Goal: Task Accomplishment & Management: Complete application form

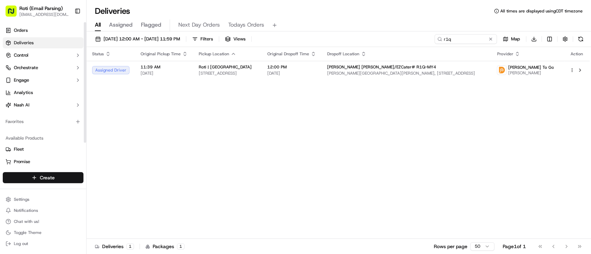
click at [39, 173] on html "Roti (Email Parsing) [EMAIL_ADDRESS][DOMAIN_NAME] Toggle Sidebar Orders Deliver…" at bounding box center [295, 127] width 591 height 254
click at [131, 191] on link "Delivery" at bounding box center [125, 191] width 77 height 12
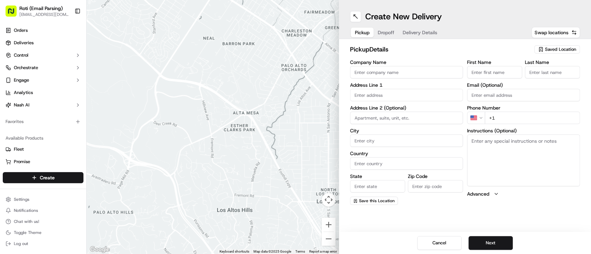
click at [558, 48] on span "Saved Location" at bounding box center [560, 49] width 31 height 6
type input "schaum"
click at [546, 79] on div "Roti | [GEOGRAPHIC_DATA]" at bounding box center [541, 75] width 99 height 10
type input "Roti | [GEOGRAPHIC_DATA]"
type input "[STREET_ADDRESS][PERSON_NAME]"
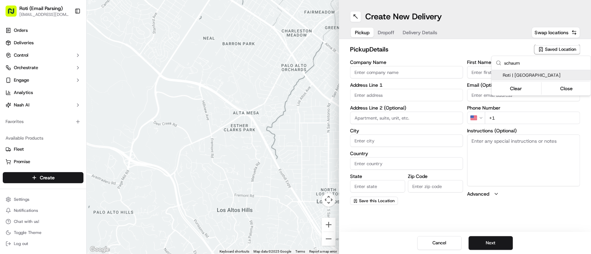
type input "[GEOGRAPHIC_DATA]"
type input "US"
type input "IL"
type input "60173"
type input "Manager"
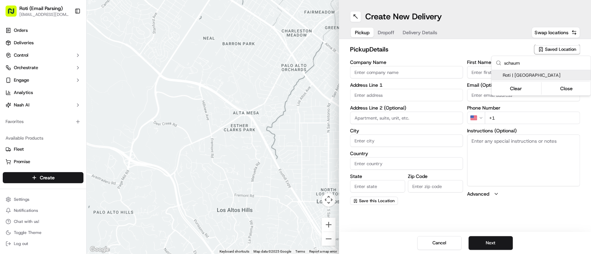
type input "Manager"
type input "[PHONE_NUMBER]"
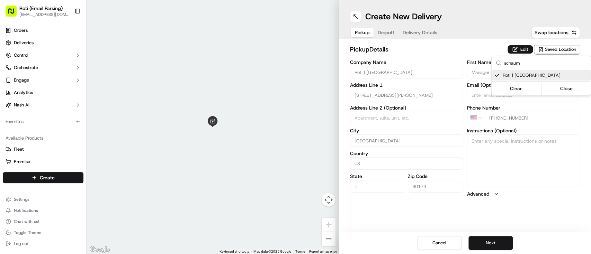
click at [501, 240] on html "Roti (Email Parsing) [EMAIL_ADDRESS][DOMAIN_NAME] Toggle Sidebar Orders Deliver…" at bounding box center [295, 127] width 591 height 254
click at [501, 240] on button "Next" at bounding box center [490, 243] width 44 height 14
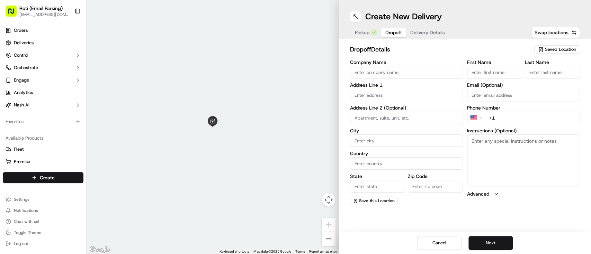
click at [365, 71] on input "Company Name" at bounding box center [406, 72] width 113 height 12
paste input "[PERSON_NAME]/[PERSON_NAME] America"
drag, startPoint x: 385, startPoint y: 71, endPoint x: 305, endPoint y: 83, distance: 81.3
click at [305, 83] on div "← Move left → Move right ↑ Move up ↓ Move down + Zoom in - Zoom out Home Jump l…" at bounding box center [339, 127] width 504 height 254
type input "[PERSON_NAME] America"
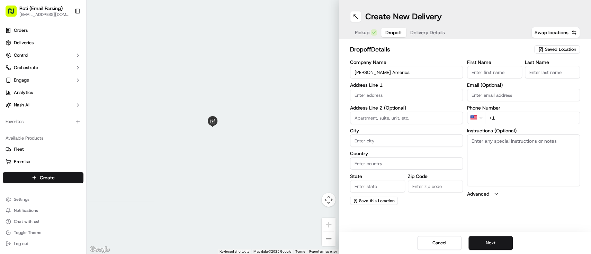
click at [508, 65] on div "First Name" at bounding box center [494, 69] width 55 height 19
click at [504, 70] on input "First Name" at bounding box center [494, 72] width 55 height 12
paste input "[PERSON_NAME]"
drag, startPoint x: 517, startPoint y: 73, endPoint x: 487, endPoint y: 79, distance: 30.4
click at [487, 79] on div "First Name [PERSON_NAME] Last Name Email (Optional) Phone Number US +1 Instruct…" at bounding box center [523, 132] width 113 height 145
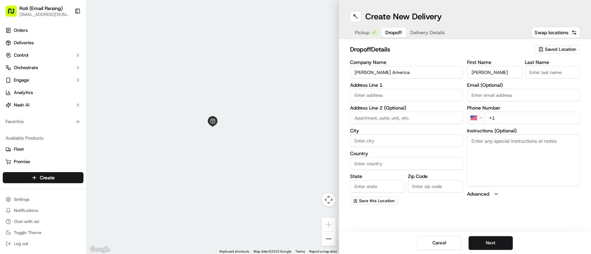
type input "[PERSON_NAME]"
click at [554, 68] on input "Last Name" at bounding box center [552, 72] width 55 height 12
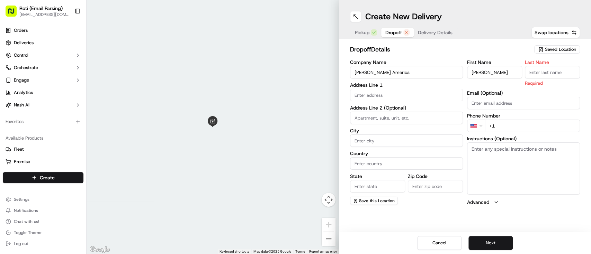
paste input "[PERSON_NAME]"
type input "[PERSON_NAME]"
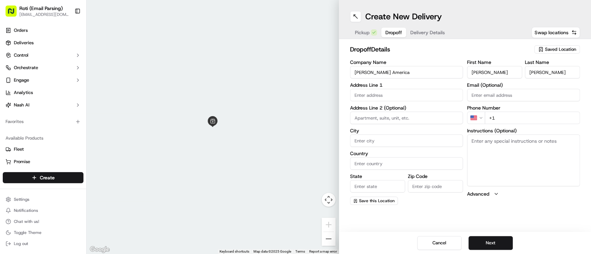
click at [363, 93] on input "text" at bounding box center [406, 95] width 113 height 12
paste input "[STREET_ADDRESS]"
click at [379, 108] on div "[STREET_ADDRESS]" at bounding box center [406, 110] width 109 height 10
type input "[STREET_ADDRESS]"
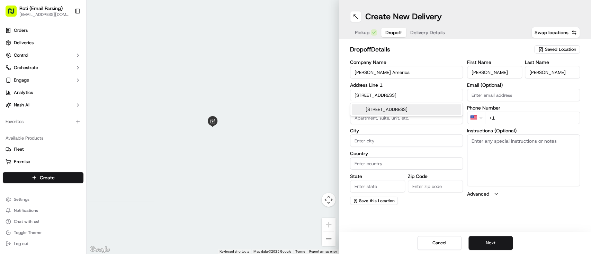
type input "[GEOGRAPHIC_DATA]"
type input "IL"
type input "60173"
type input "[STREET_ADDRESS]"
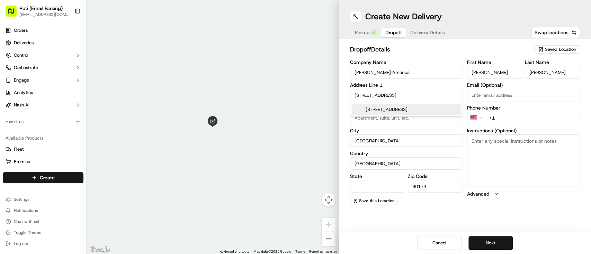
scroll to position [0, 0]
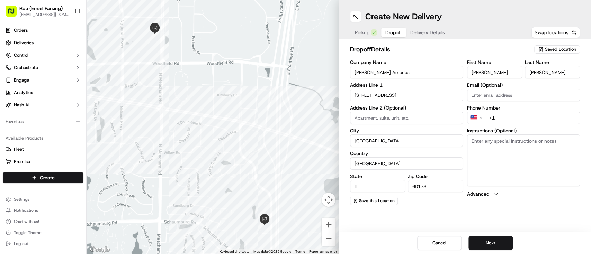
click at [512, 114] on input "+1" at bounding box center [532, 118] width 95 height 12
paste input "[PHONE_NUMBER]"
type input "[PHONE_NUMBER]"
click at [497, 143] on textarea "Instructions (Optional)" at bounding box center [523, 161] width 113 height 52
paste textarea "Call upon arrival. Deliver to conference room at the [GEOGRAPHIC_DATA]"
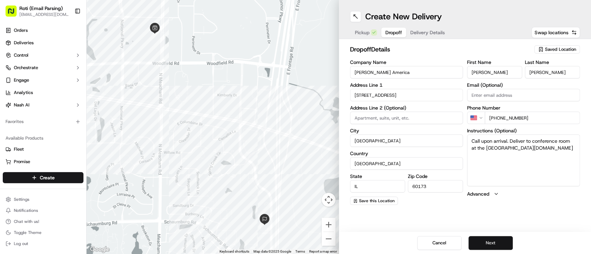
type textarea "Call upon arrival. Deliver to conference room at the [GEOGRAPHIC_DATA][DOMAIN_N…"
click at [491, 245] on button "Next" at bounding box center [490, 243] width 44 height 14
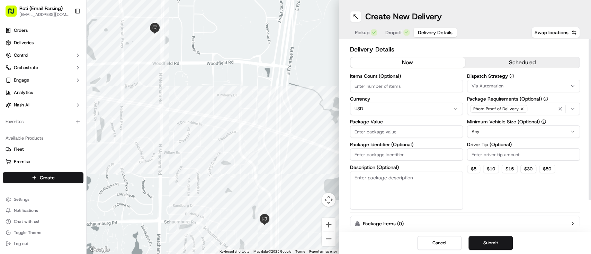
click at [499, 51] on h2 "Delivery Details" at bounding box center [465, 50] width 230 height 10
click at [499, 58] on button "scheduled" at bounding box center [522, 62] width 115 height 10
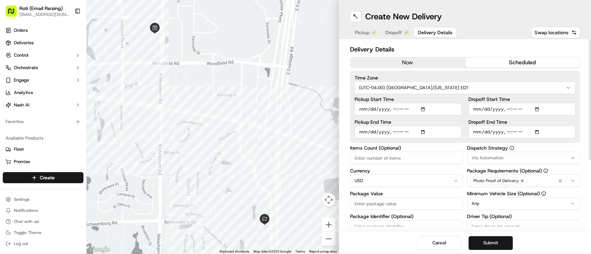
click at [477, 82] on html "Roti (Email Parsing) [EMAIL_ADDRESS][DOMAIN_NAME] Toggle Sidebar Orders Deliver…" at bounding box center [295, 127] width 591 height 254
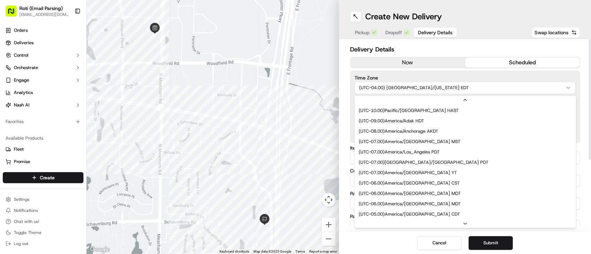
scroll to position [52, 0]
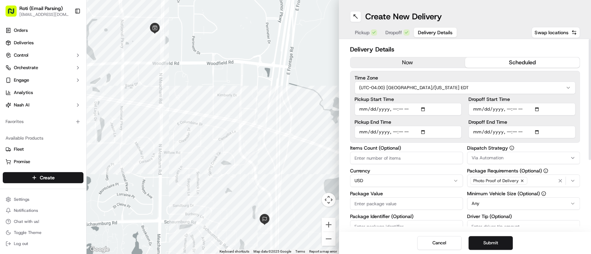
click at [402, 95] on div "Time Zone (UTC-04.00) [GEOGRAPHIC_DATA]/[US_STATE] EDT Pickup Start Time Pickup…" at bounding box center [465, 107] width 230 height 72
click at [400, 91] on html "Roti (Email Parsing) [EMAIL_ADDRESS][DOMAIN_NAME] Toggle Sidebar Orders Deliver…" at bounding box center [295, 127] width 591 height 254
click at [501, 156] on span "Via Automation" at bounding box center [488, 158] width 32 height 6
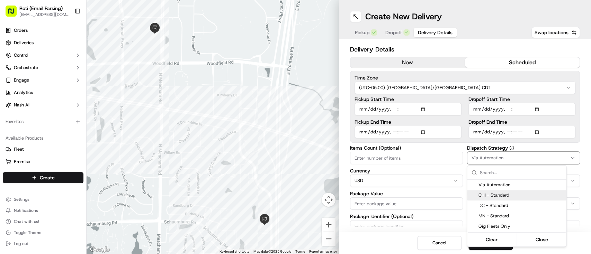
click at [501, 195] on span "CHI - Standard" at bounding box center [520, 196] width 85 height 6
click at [538, 111] on html "Roti (Email Parsing) [EMAIL_ADDRESS][DOMAIN_NAME] Toggle Sidebar Orders Deliver…" at bounding box center [295, 127] width 591 height 254
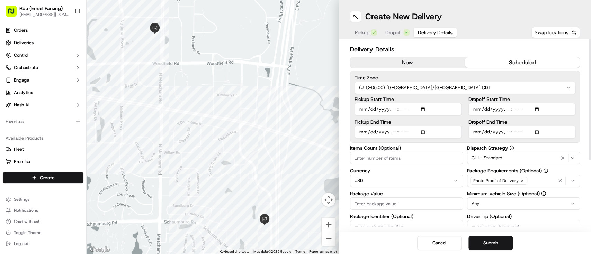
click at [537, 110] on input "Dropoff Start Time" at bounding box center [521, 109] width 107 height 12
click at [537, 108] on input "Dropoff Start Time" at bounding box center [521, 109] width 107 height 12
click at [540, 107] on input "Dropoff Start Time" at bounding box center [521, 109] width 107 height 12
type input "[DATE]T12:30"
click at [560, 239] on div "Cancel Submit" at bounding box center [465, 243] width 252 height 22
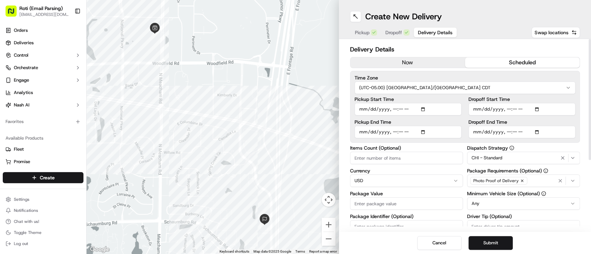
click at [538, 131] on input "Dropoff End Time" at bounding box center [521, 132] width 107 height 12
type input "[DATE]T12:45"
click at [573, 120] on label "Dropoff End Time" at bounding box center [521, 122] width 107 height 5
click at [573, 126] on input "Dropoff End Time" at bounding box center [521, 132] width 107 height 12
click at [494, 209] on html "Roti (Email Parsing) [EMAIL_ADDRESS][DOMAIN_NAME] Toggle Sidebar Orders Deliver…" at bounding box center [295, 127] width 591 height 254
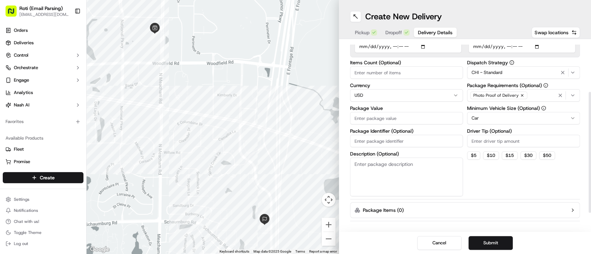
scroll to position [79, 0]
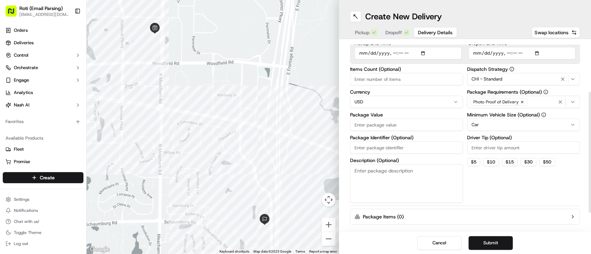
drag, startPoint x: 590, startPoint y: 129, endPoint x: 587, endPoint y: 182, distance: 52.7
click at [589, 182] on div at bounding box center [590, 152] width 2 height 121
click at [360, 154] on div "Items Count (Optional) Currency USD Package Value Package Identifier (Optional)…" at bounding box center [406, 135] width 113 height 136
click at [360, 150] on input "Package Identifier (Optional)" at bounding box center [406, 148] width 113 height 12
paste input "[PERSON_NAME] America"
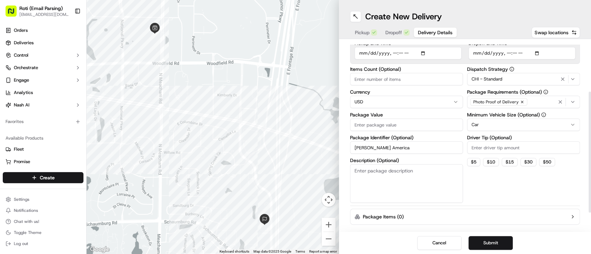
click at [360, 150] on input "[PERSON_NAME] America" at bounding box center [406, 148] width 113 height 12
drag, startPoint x: 384, startPoint y: 148, endPoint x: 289, endPoint y: 164, distance: 96.3
click at [289, 164] on div "← Move left → Move right ↑ Move up ↓ Move down + Zoom in - Zoom out Home Jump l…" at bounding box center [339, 127] width 504 height 254
paste input "[PERSON_NAME]"
type input "[PERSON_NAME] America 9.24"
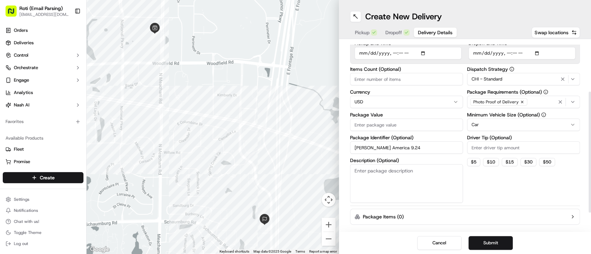
click at [512, 151] on input "Driver Tip (Optional)" at bounding box center [523, 148] width 113 height 12
type input "77.88"
click at [431, 126] on input "Package Value" at bounding box center [406, 125] width 113 height 12
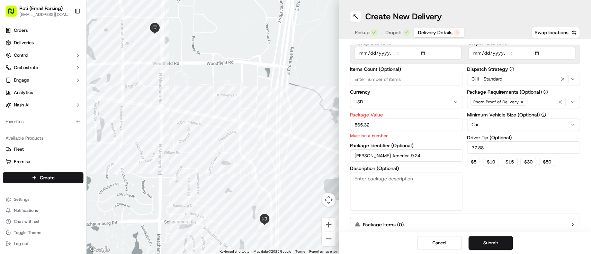
type input "865.32"
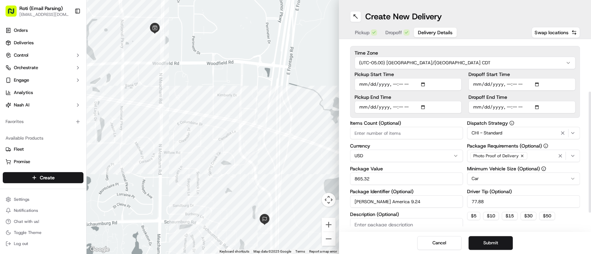
scroll to position [0, 0]
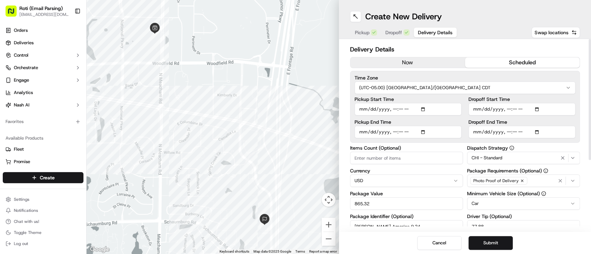
drag, startPoint x: 590, startPoint y: 160, endPoint x: 590, endPoint y: 87, distance: 72.4
click at [590, 87] on div at bounding box center [590, 99] width 2 height 121
click at [490, 241] on button "Submit" at bounding box center [490, 243] width 44 height 14
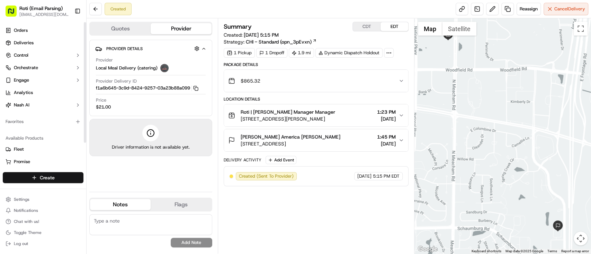
click at [39, 180] on html "Roti (Email Parsing) [EMAIL_ADDRESS][DOMAIN_NAME] Toggle Sidebar Orders Deliver…" at bounding box center [295, 127] width 591 height 254
click at [116, 187] on link "Delivery" at bounding box center [125, 191] width 77 height 12
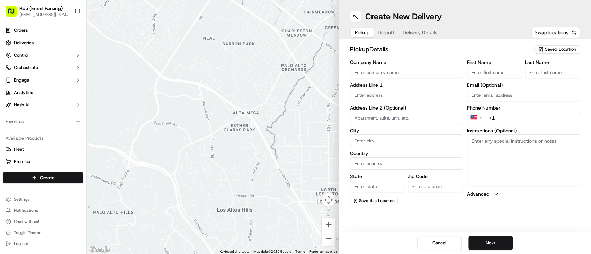
click at [558, 46] on div "Saved Location" at bounding box center [557, 49] width 46 height 8
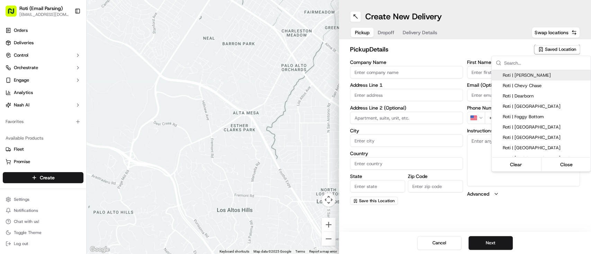
click at [512, 66] on input "text" at bounding box center [545, 63] width 82 height 14
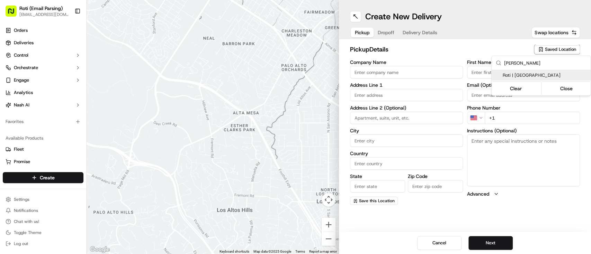
type input "[PERSON_NAME]"
click at [518, 76] on span "Roti | [GEOGRAPHIC_DATA]" at bounding box center [545, 75] width 85 height 6
type input "Roti | [GEOGRAPHIC_DATA]"
type input "[STREET_ADDRESS][PERSON_NAME]"
type input "[GEOGRAPHIC_DATA]"
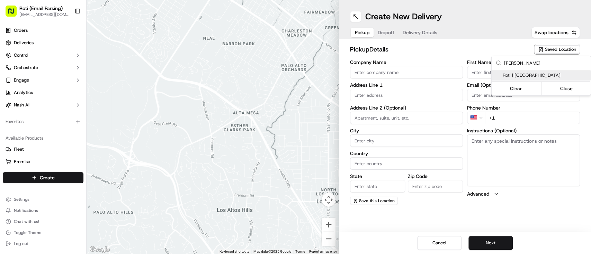
type input "US"
type input "IL"
type input "60607"
type input "Manager"
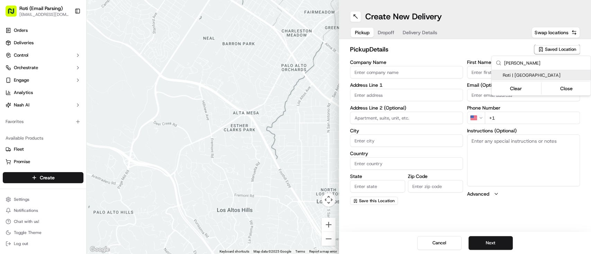
type input "[PHONE_NUMBER]"
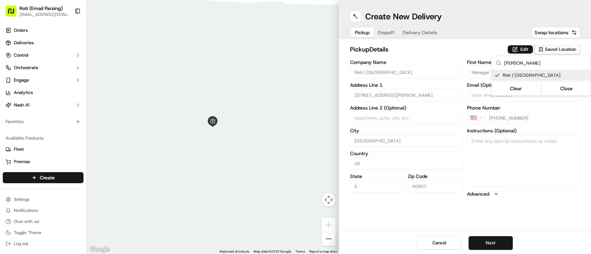
click at [503, 237] on html "Roti (Email Parsing) [EMAIL_ADDRESS][DOMAIN_NAME] Toggle Sidebar Orders Deliver…" at bounding box center [295, 127] width 591 height 254
click at [503, 237] on button "Next" at bounding box center [490, 243] width 44 height 14
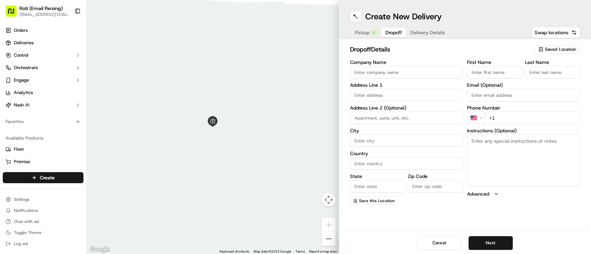
click at [364, 71] on input "Company Name" at bounding box center [406, 72] width 113 height 12
paste input "[PERSON_NAME] - Corporate Office"
click at [364, 71] on input "[PERSON_NAME] - Corporate Office" at bounding box center [406, 72] width 113 height 12
type input "[PERSON_NAME] - Corporate Office"
click at [469, 73] on input "First Name" at bounding box center [494, 72] width 55 height 12
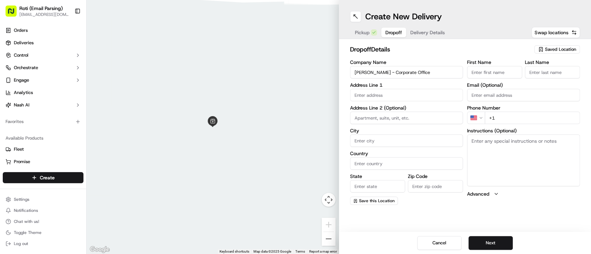
paste input "[PERSON_NAME]"
drag, startPoint x: 490, startPoint y: 75, endPoint x: 511, endPoint y: 77, distance: 21.2
click at [511, 77] on input "[PERSON_NAME]" at bounding box center [494, 72] width 55 height 12
type input "[PERSON_NAME]"
click at [539, 71] on input "Last Name" at bounding box center [552, 72] width 55 height 12
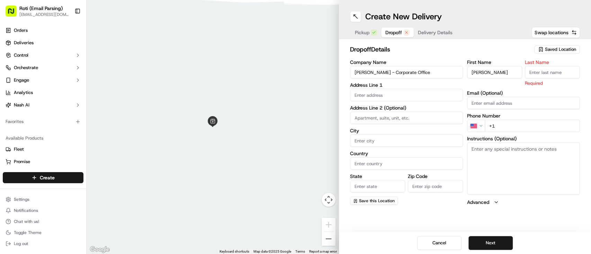
paste input "[PERSON_NAME]"
type input "[PERSON_NAME]"
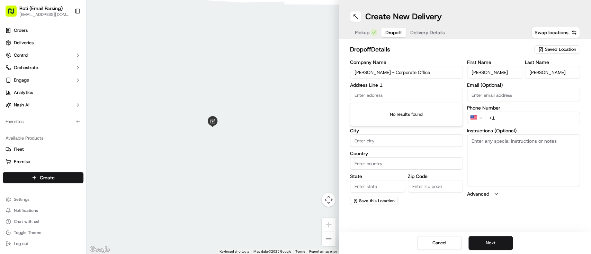
click at [374, 90] on input "text" at bounding box center [406, 95] width 113 height 12
paste input "[STREET_ADDRESS][PERSON_NAME][PERSON_NAME]"
click at [379, 95] on input "[STREET_ADDRESS][PERSON_NAME][PERSON_NAME]" at bounding box center [406, 95] width 113 height 12
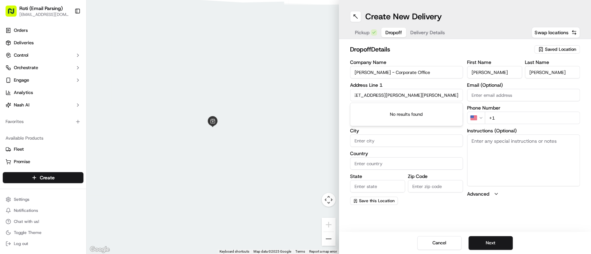
drag, startPoint x: 386, startPoint y: 95, endPoint x: 378, endPoint y: 104, distance: 11.3
click at [378, 104] on body "Roti (Email Parsing) [EMAIL_ADDRESS][DOMAIN_NAME] Toggle Sidebar Orders Deliver…" at bounding box center [295, 127] width 591 height 254
type input "[GEOGRAPHIC_DATA] [GEOGRAPHIC_DATA]"
drag, startPoint x: 441, startPoint y: 101, endPoint x: 292, endPoint y: 117, distance: 150.1
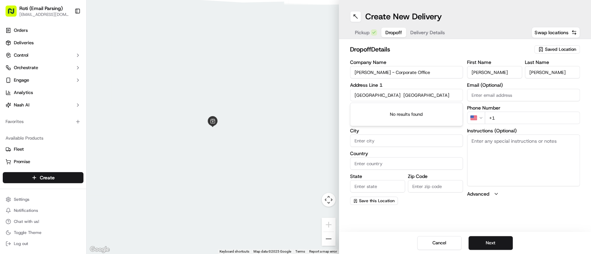
click at [292, 117] on div "← Move left → Move right ↑ Move up ↓ Move down + Zoom in - Zoom out Home Jump l…" at bounding box center [339, 127] width 504 height 254
paste input "[STREET_ADDRESS][PERSON_NAME][PERSON_NAME]"
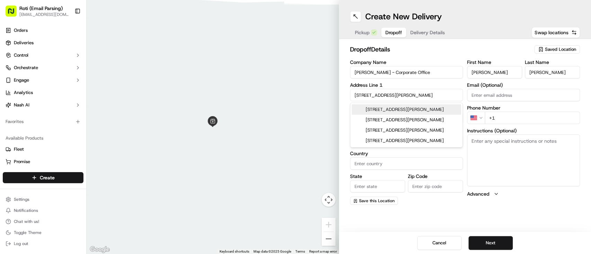
click at [397, 102] on div "Company Name [PERSON_NAME] - Corporate Office Address Line 1 [GEOGRAPHIC_DATA][…" at bounding box center [406, 132] width 113 height 145
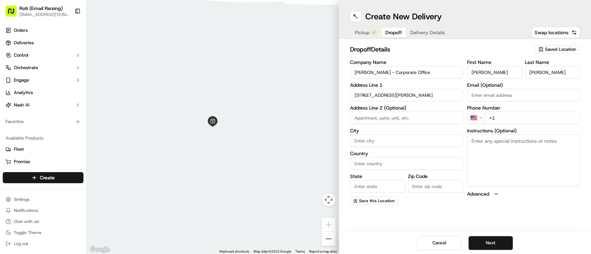
click at [414, 95] on input "[STREET_ADDRESS][PERSON_NAME]" at bounding box center [406, 95] width 113 height 12
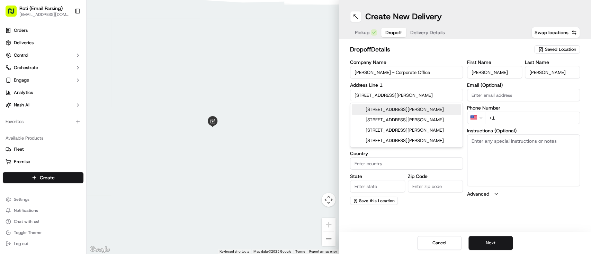
click at [414, 107] on div "[STREET_ADDRESS][PERSON_NAME]" at bounding box center [406, 110] width 109 height 10
type input "[STREET_ADDRESS][PERSON_NAME]"
type input "[GEOGRAPHIC_DATA]"
type input "IL"
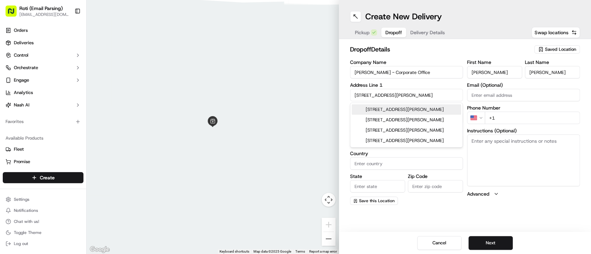
type input "60607"
type input "[STREET_ADDRESS][PERSON_NAME]"
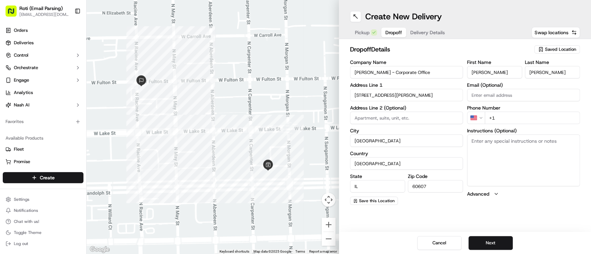
click at [493, 116] on input "+1" at bounding box center [532, 118] width 95 height 12
paste input "tel"
click at [507, 119] on input "+1" at bounding box center [532, 118] width 95 height 12
paste input "tel"
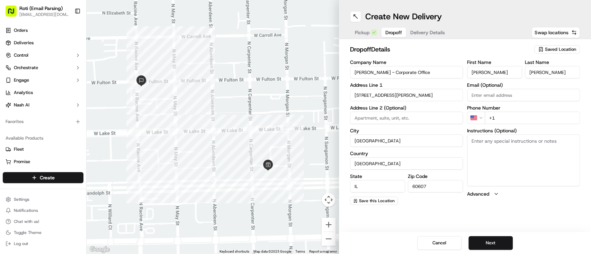
click at [507, 119] on input "+1" at bounding box center [532, 118] width 95 height 12
paste input "tel"
paste input "[PHONE_NUMBER]"
type input "[PHONE_NUMBER]"
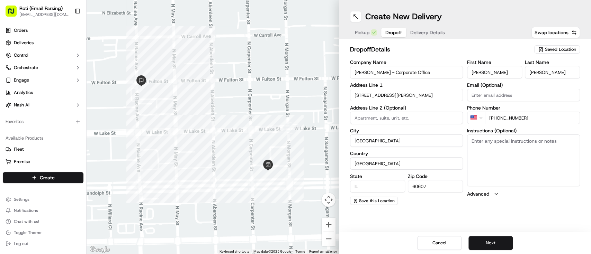
click at [572, 161] on textarea "Instructions (Optional)" at bounding box center [523, 161] width 113 height 52
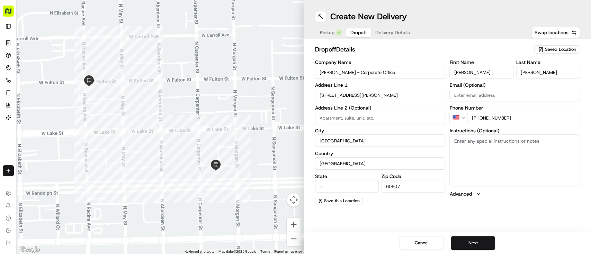
type textarea "v"
paste textarea "AL. DELIVERY TIME 1145AM-12PM Call upon arrival"
type textarea "AL. DELIVERY TIME 1145AM-12PM Call upon arrival"
click at [481, 247] on button "Next" at bounding box center [473, 243] width 44 height 14
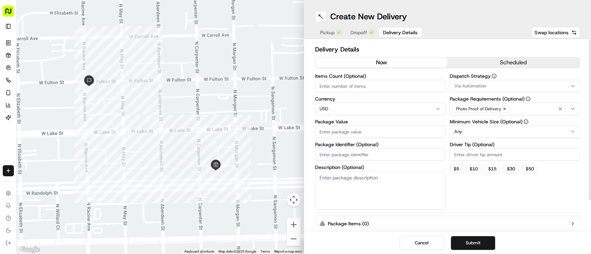
click at [512, 71] on div "Delivery Details now scheduled Items Count (Optional) Currency USD Package Valu…" at bounding box center [447, 154] width 265 height 218
click at [510, 59] on button "scheduled" at bounding box center [513, 62] width 132 height 10
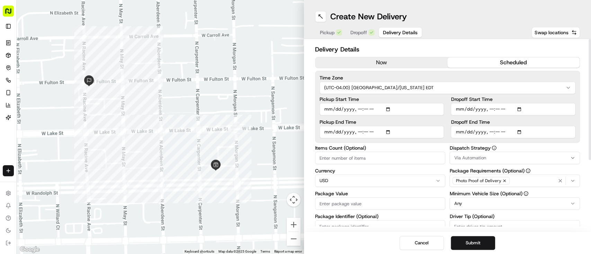
click at [459, 90] on html "Roti (Email Parsing) [EMAIL_ADDRESS][DOMAIN_NAME] Toggle Sidebar Orders Deliver…" at bounding box center [295, 127] width 591 height 254
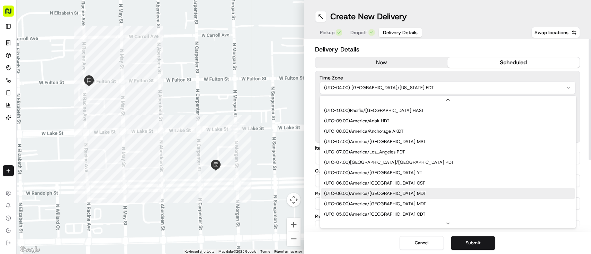
scroll to position [52, 0]
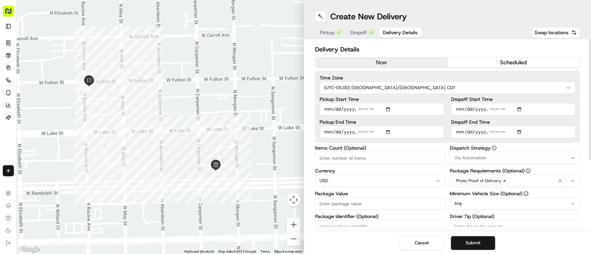
click at [468, 160] on span "Via Automation" at bounding box center [470, 158] width 32 height 6
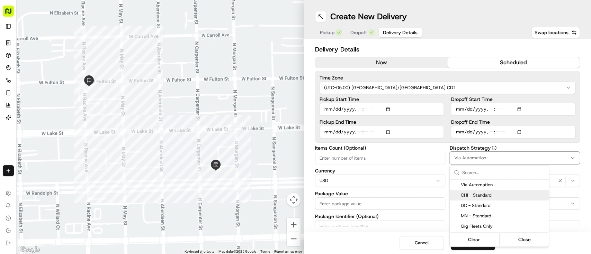
click at [468, 197] on span "CHI - Standard" at bounding box center [503, 196] width 85 height 6
click at [518, 105] on html "Roti (Email Parsing) [EMAIL_ADDRESS][DOMAIN_NAME] Toggle Sidebar Orders Deliver…" at bounding box center [295, 127] width 591 height 254
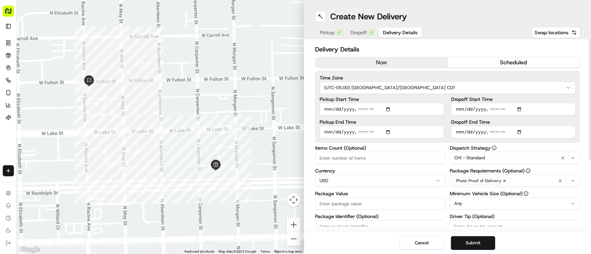
click at [519, 106] on input "Dropoff Start Time" at bounding box center [513, 109] width 125 height 12
click at [520, 109] on input "Dropoff Start Time" at bounding box center [513, 109] width 125 height 12
type input "[DATE]T11:45"
click at [555, 111] on input "Dropoff Start Time" at bounding box center [513, 109] width 125 height 12
click at [523, 131] on input "Dropoff End Time" at bounding box center [513, 132] width 125 height 12
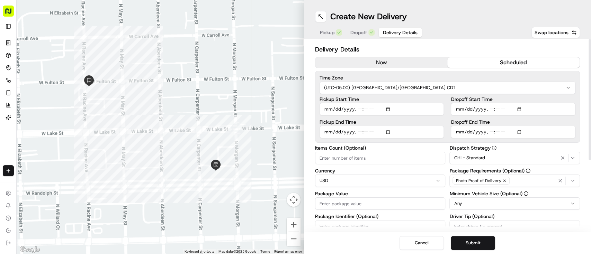
type input "[DATE]T12:00"
click at [570, 134] on input "Dropoff End Time" at bounding box center [513, 132] width 125 height 12
click at [498, 201] on html "Roti (Email Parsing) [EMAIL_ADDRESS][DOMAIN_NAME] Toggle Sidebar Orders Deliver…" at bounding box center [295, 127] width 591 height 254
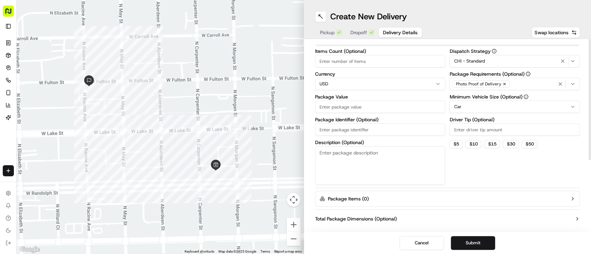
scroll to position [106, 0]
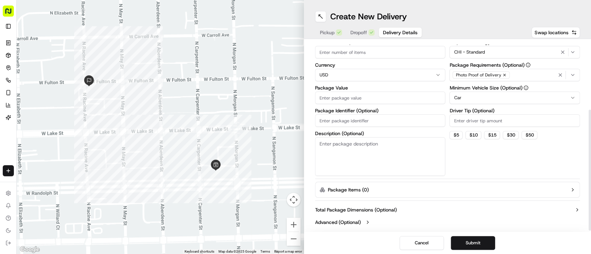
drag, startPoint x: 590, startPoint y: 115, endPoint x: 590, endPoint y: 186, distance: 70.6
click at [590, 186] on div at bounding box center [590, 170] width 2 height 121
click at [464, 115] on input "Driver Tip (Optional)" at bounding box center [514, 121] width 131 height 12
type input "25"
click at [365, 150] on textarea "Description (Optional)" at bounding box center [380, 156] width 131 height 39
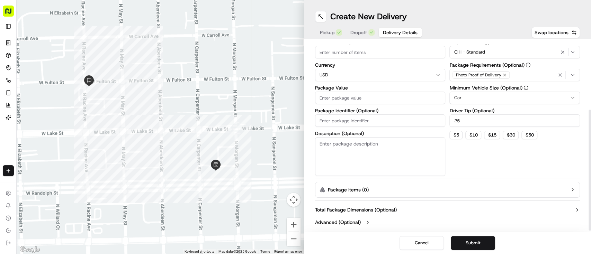
click at [374, 122] on input "Package Identifier (Optional)" at bounding box center [380, 121] width 131 height 12
paste input "[PERSON_NAME] - Corporate Office"
type input "[PERSON_NAME] - Corporate Office9.23"
click at [354, 98] on input "Package Value" at bounding box center [380, 98] width 131 height 12
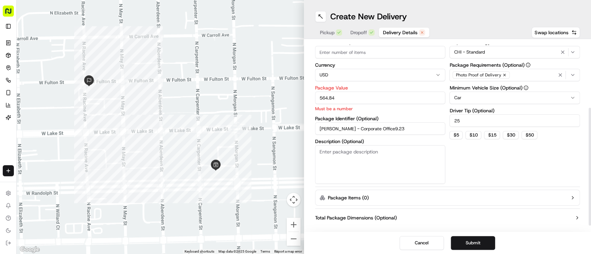
type input "564.84"
click at [466, 234] on div "Cancel Submit" at bounding box center [447, 243] width 287 height 22
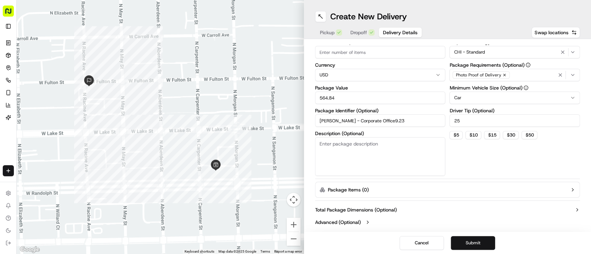
click at [470, 240] on button "Submit" at bounding box center [473, 243] width 44 height 14
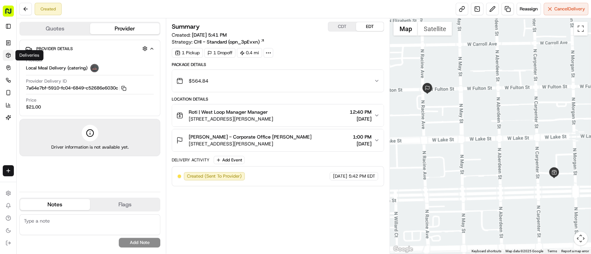
click at [10, 55] on icon at bounding box center [8, 55] width 4 height 5
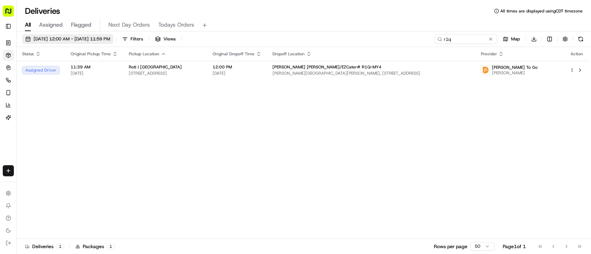
click at [101, 42] on span "[DATE] 12:00 AM - [DATE] 11:59 PM" at bounding box center [72, 39] width 77 height 6
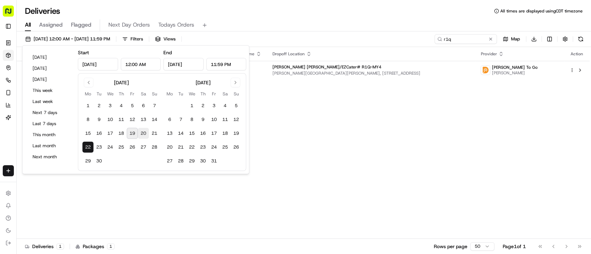
click at [145, 132] on button "20" at bounding box center [143, 133] width 11 height 11
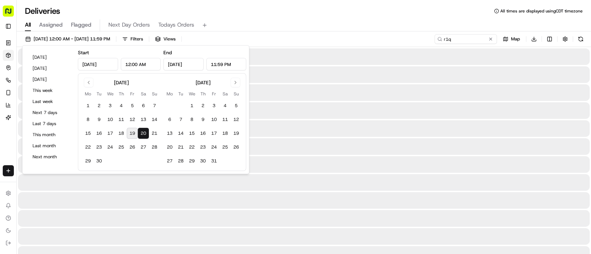
type input "[DATE]"
click at [145, 132] on button "20" at bounding box center [143, 133] width 11 height 11
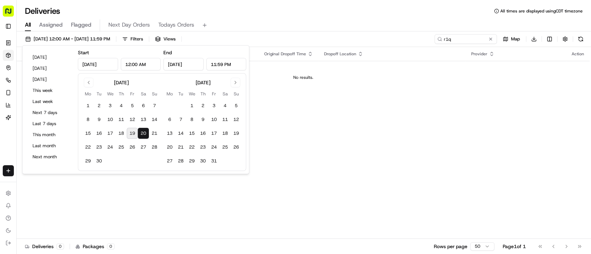
click at [332, 7] on div "Deliveries All times are displayed using CDT timezone" at bounding box center [304, 11] width 574 height 11
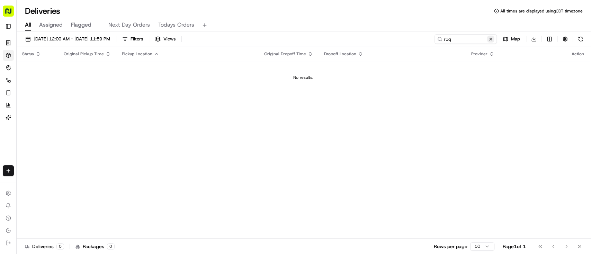
click at [493, 40] on button at bounding box center [490, 39] width 7 height 7
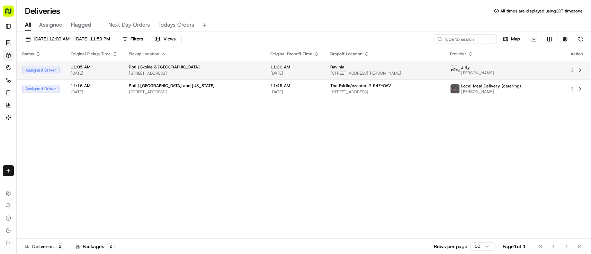
click at [159, 61] on td "Roti | Skokie & Dundee [STREET_ADDRESS]" at bounding box center [194, 70] width 142 height 19
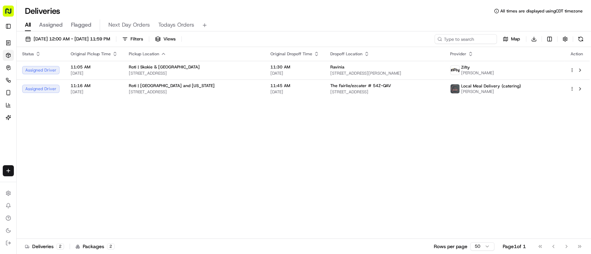
click at [161, 54] on icon "button" at bounding box center [164, 54] width 6 height 6
click at [258, 23] on div "All Assigned Flagged Next Day Orders Todays Orders" at bounding box center [304, 25] width 574 height 12
click at [110, 39] on span "[DATE] 12:00 AM - [DATE] 11:59 PM" at bounding box center [72, 39] width 77 height 6
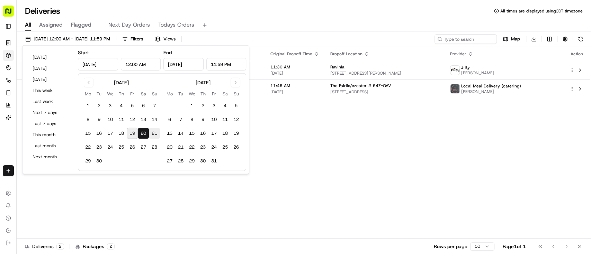
click at [157, 134] on button "21" at bounding box center [154, 133] width 11 height 11
type input "[DATE]"
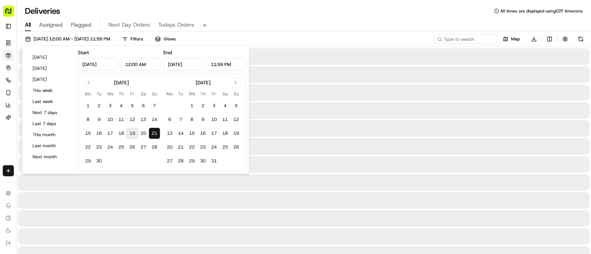
click at [157, 134] on button "21" at bounding box center [154, 133] width 11 height 11
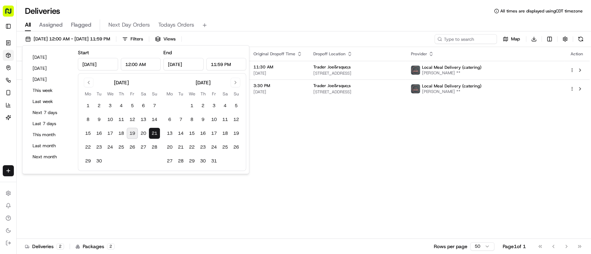
click at [296, 17] on div "All Assigned Flagged Next Day Orders Todays Orders" at bounding box center [304, 24] width 574 height 15
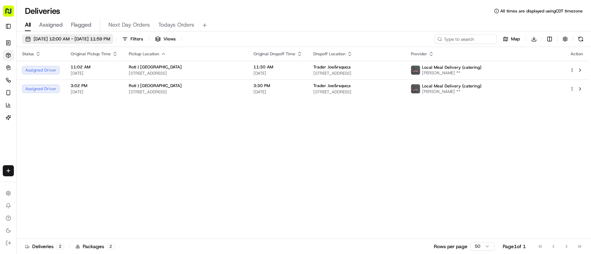
click at [88, 39] on span "[DATE] 12:00 AM - [DATE] 11:59 PM" at bounding box center [72, 39] width 77 height 6
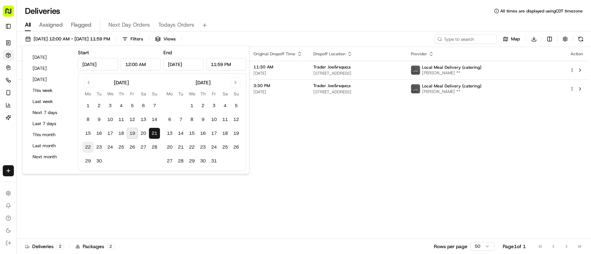
click at [89, 148] on button "22" at bounding box center [87, 147] width 11 height 11
type input "[DATE]"
click at [89, 148] on button "22" at bounding box center [87, 147] width 11 height 11
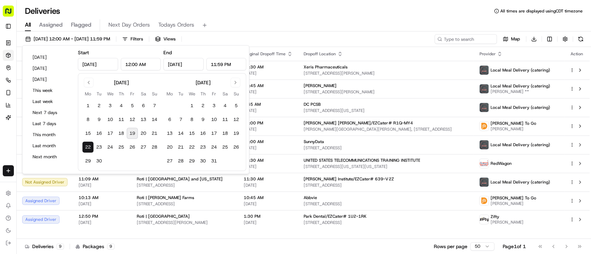
click at [334, 36] on div "[DATE] 12:00 AM - [DATE] 11:59 PM Filters Views Map Download" at bounding box center [304, 40] width 574 height 13
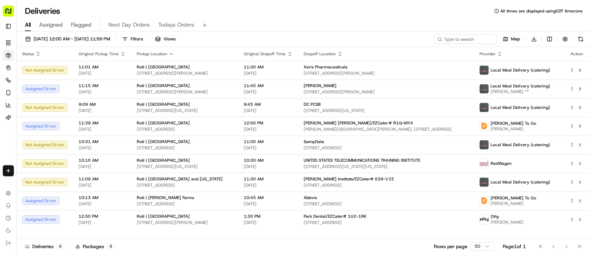
click at [169, 56] on icon "button" at bounding box center [172, 54] width 6 height 6
click at [255, 26] on div "All Assigned Flagged Next Day Orders Todays Orders" at bounding box center [304, 25] width 574 height 12
